Goal: Task Accomplishment & Management: Use online tool/utility

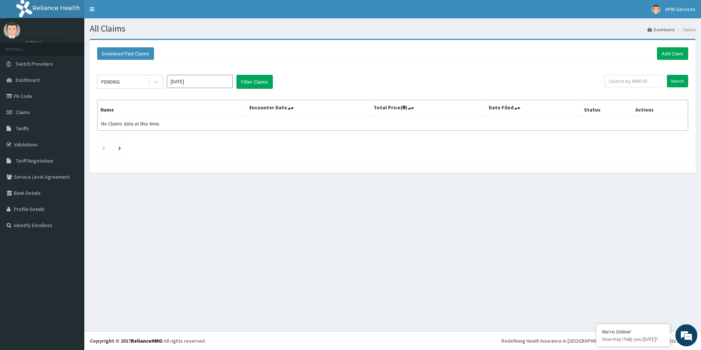
click at [159, 187] on div "All Claims Dashboard Claims Download Paid Claims Add Claim × Note you can only …" at bounding box center [392, 174] width 617 height 313
click at [157, 81] on icon at bounding box center [156, 81] width 7 height 7
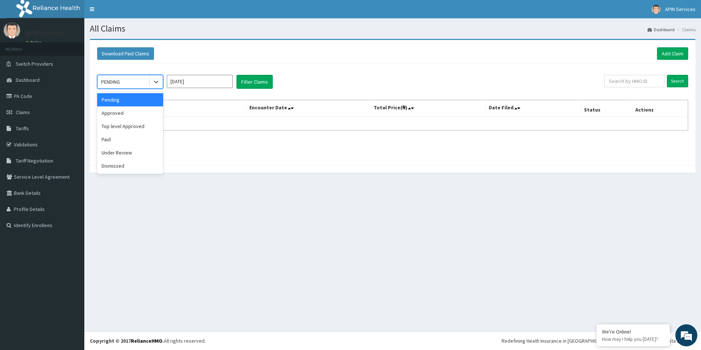
click at [193, 85] on input "Oct 2025" at bounding box center [200, 81] width 66 height 13
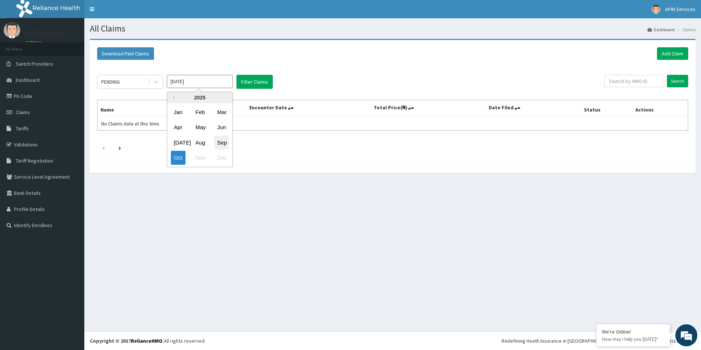
click at [219, 142] on div "Sep" at bounding box center [221, 143] width 15 height 14
type input "Sep 2025"
click at [266, 83] on button "Filter Claims" at bounding box center [255, 82] width 36 height 14
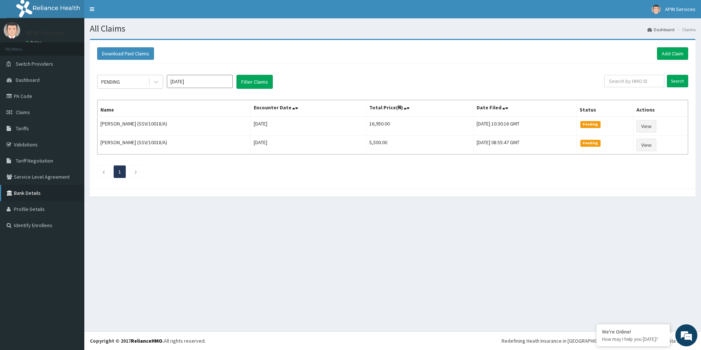
click at [25, 195] on link "Bank Details" at bounding box center [42, 193] width 84 height 16
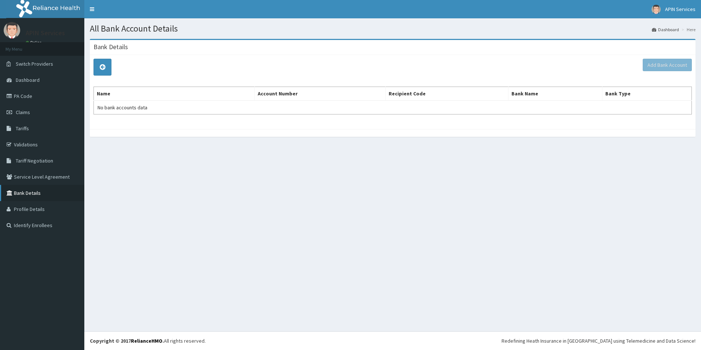
click at [39, 195] on link "Bank Details" at bounding box center [42, 193] width 84 height 16
click at [20, 108] on link "Claims" at bounding box center [42, 112] width 84 height 16
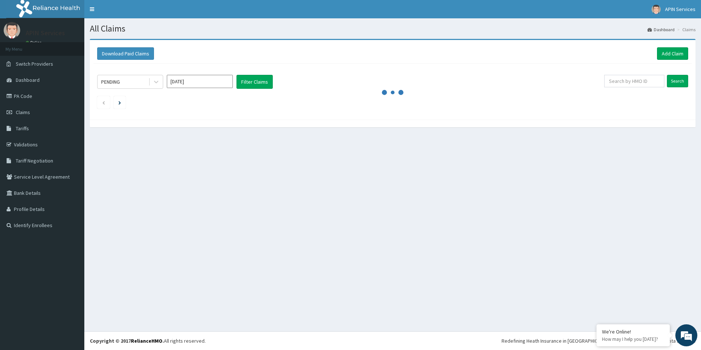
click at [21, 111] on span "Claims" at bounding box center [23, 112] width 14 height 7
click at [30, 131] on link "Tariffs" at bounding box center [42, 128] width 84 height 16
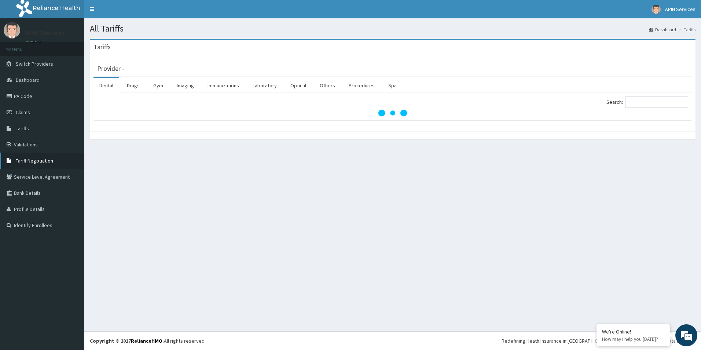
click at [39, 164] on span "Tariff Negotiation" at bounding box center [34, 160] width 37 height 7
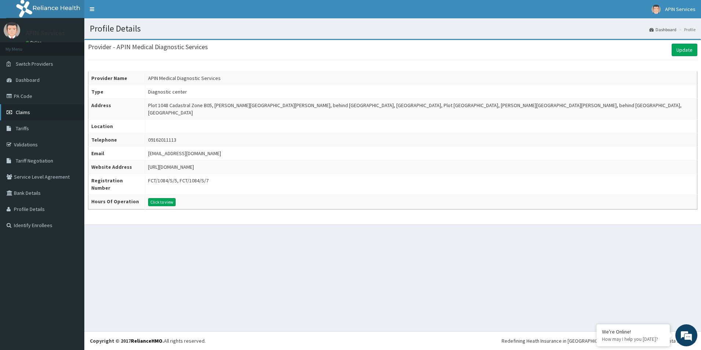
click at [18, 111] on span "Claims" at bounding box center [23, 112] width 14 height 7
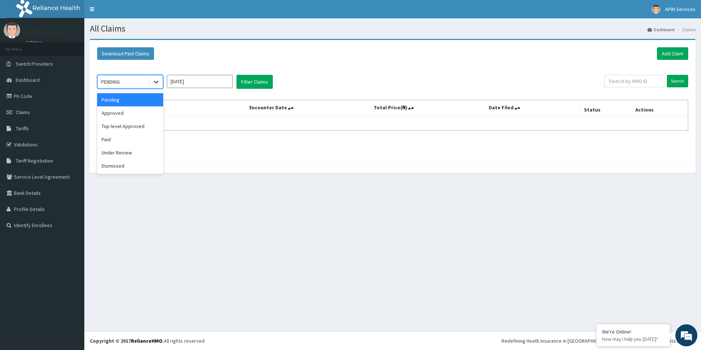
click at [157, 81] on icon at bounding box center [156, 81] width 7 height 7
click at [117, 140] on div "Paid" at bounding box center [130, 139] width 66 height 13
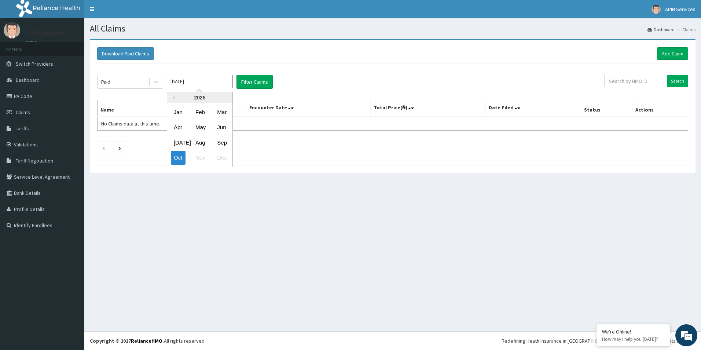
click at [197, 82] on input "[DATE]" at bounding box center [200, 81] width 66 height 13
click at [223, 144] on div "Sep" at bounding box center [221, 143] width 15 height 14
type input "Sep 2025"
click at [125, 54] on button "Download Paid Claims" at bounding box center [125, 53] width 57 height 12
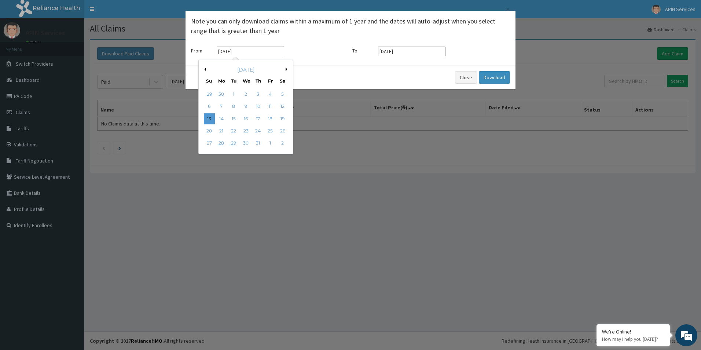
click at [268, 52] on input "13-07-2025" at bounding box center [250, 52] width 67 height 10
click at [211, 119] on div "13" at bounding box center [209, 118] width 11 height 11
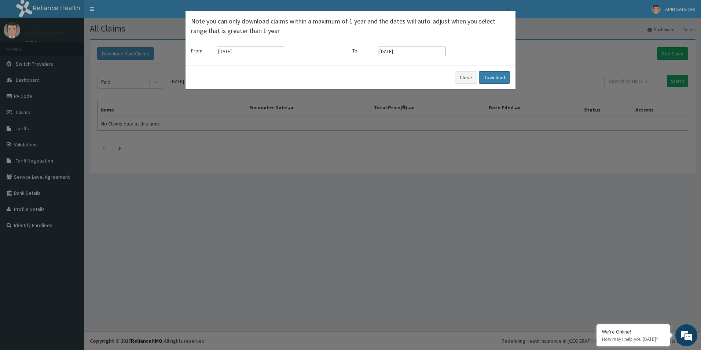
click at [494, 80] on button "Download" at bounding box center [494, 77] width 31 height 12
click at [471, 77] on button "Close" at bounding box center [466, 77] width 22 height 12
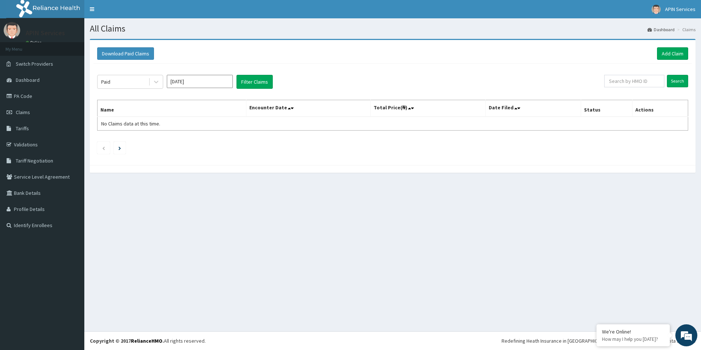
drag, startPoint x: 578, startPoint y: 189, endPoint x: 583, endPoint y: 187, distance: 4.8
click at [580, 189] on div "All Claims Dashboard Claims Download Paid Claims Add Claim × Note you can only …" at bounding box center [392, 174] width 617 height 313
